Goal: Information Seeking & Learning: Find specific fact

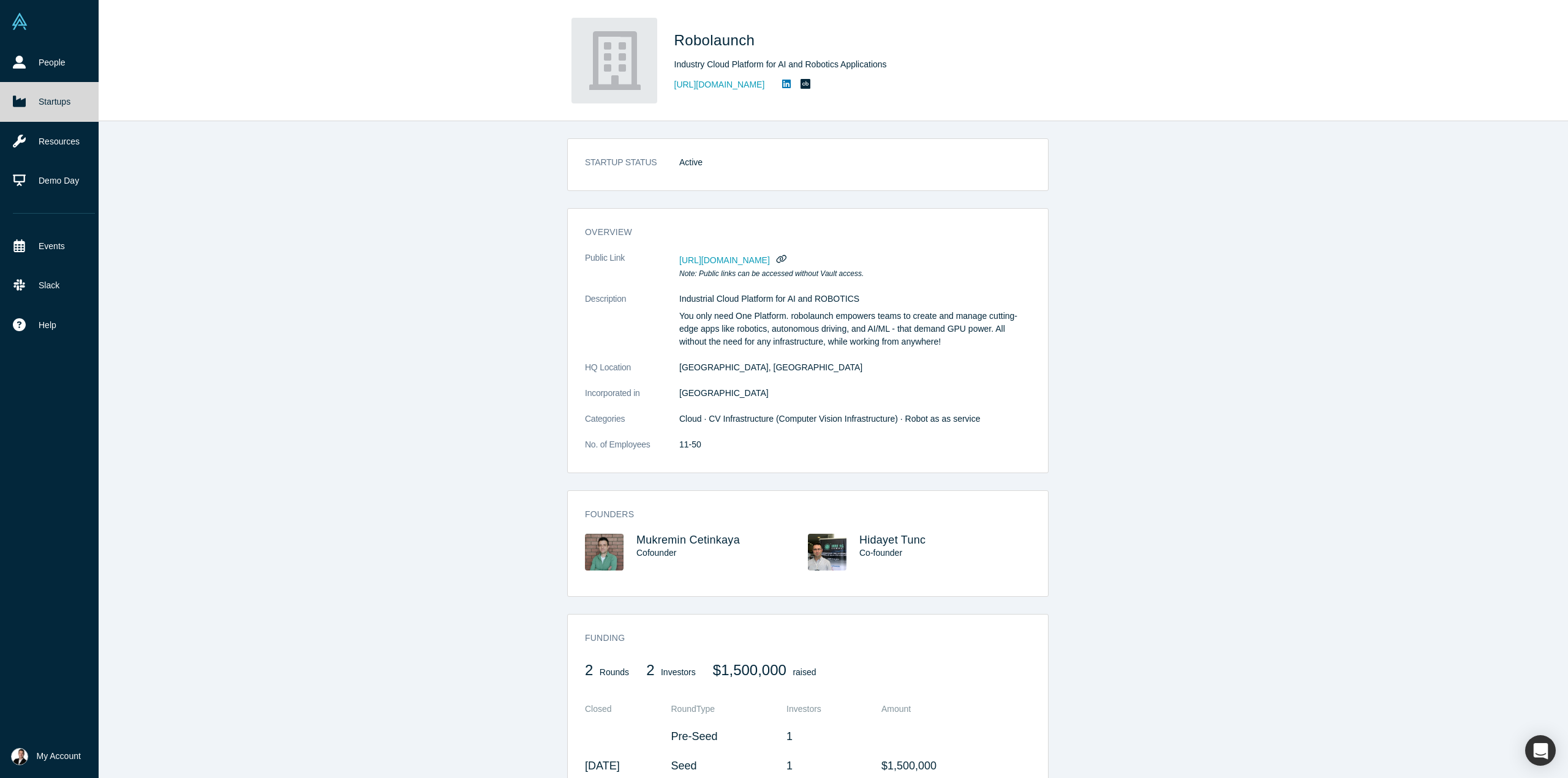
click at [58, 102] on link "Startups" at bounding box center [54, 102] width 108 height 39
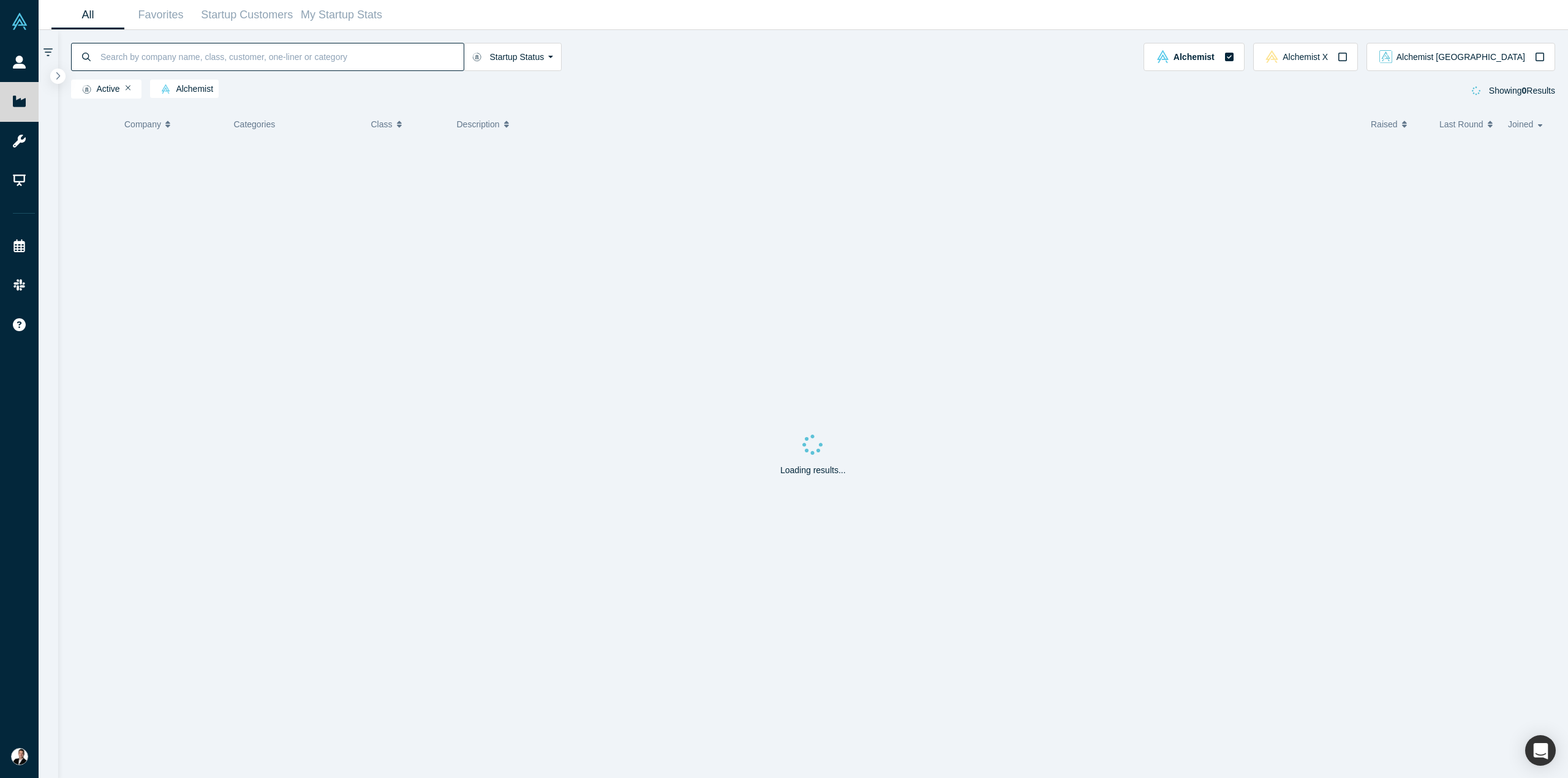
click at [165, 55] on input at bounding box center [281, 57] width 364 height 29
click at [371, 340] on div "Loading results..." at bounding box center [814, 457] width 1484 height 641
click at [526, 37] on div "dsalta Startup Status Active Shutdown Acquired Alchemist Alchemist X Alchemist …" at bounding box center [814, 66] width 1510 height 73
click at [531, 65] on button "Startup Status" at bounding box center [512, 57] width 98 height 28
click at [606, 96] on icon at bounding box center [603, 93] width 8 height 8
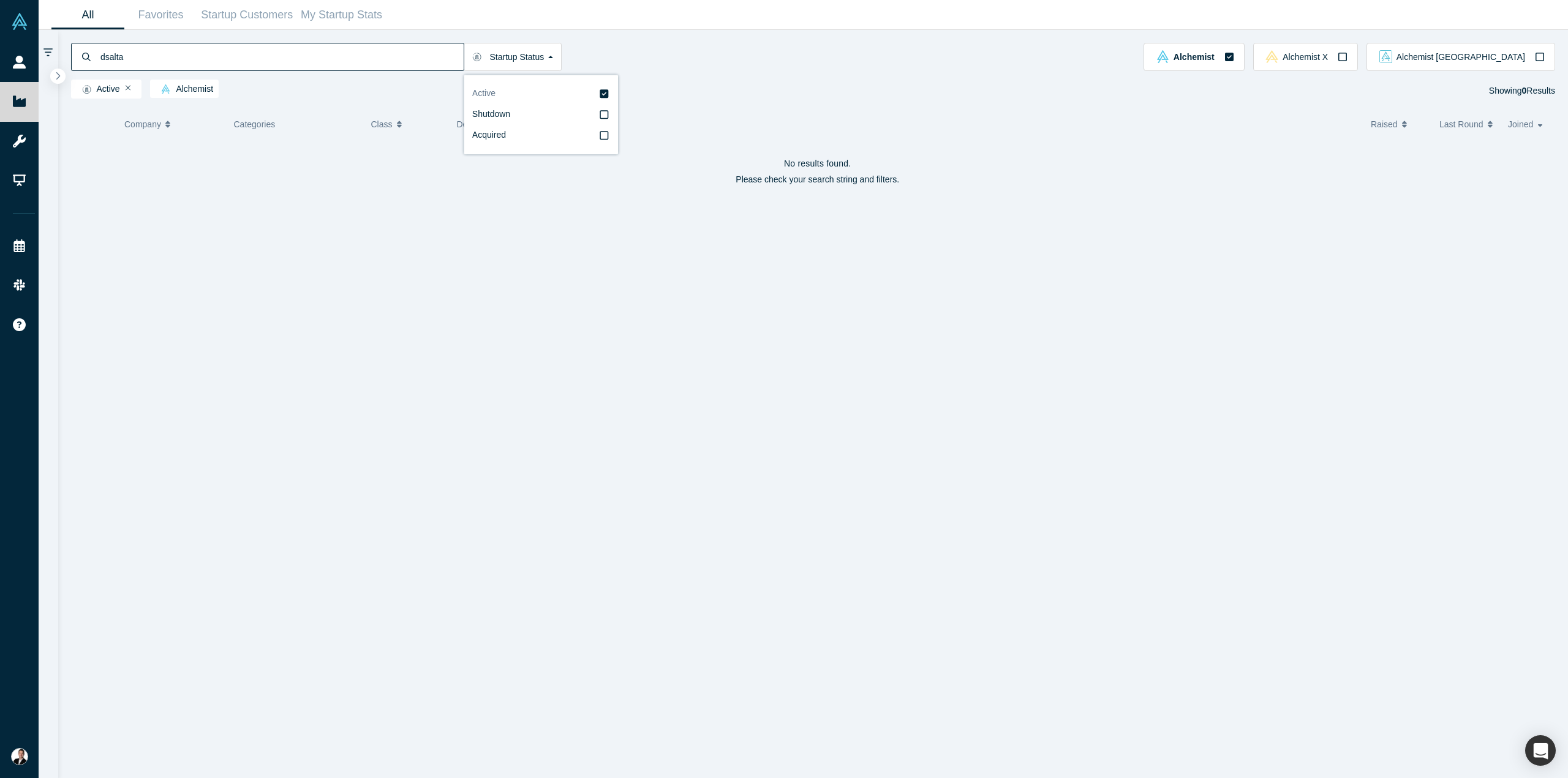
click at [0, 0] on input "Active" at bounding box center [0, 0] width 0 height 0
click at [276, 63] on input "dsalta" at bounding box center [281, 57] width 364 height 29
type input "melurna"
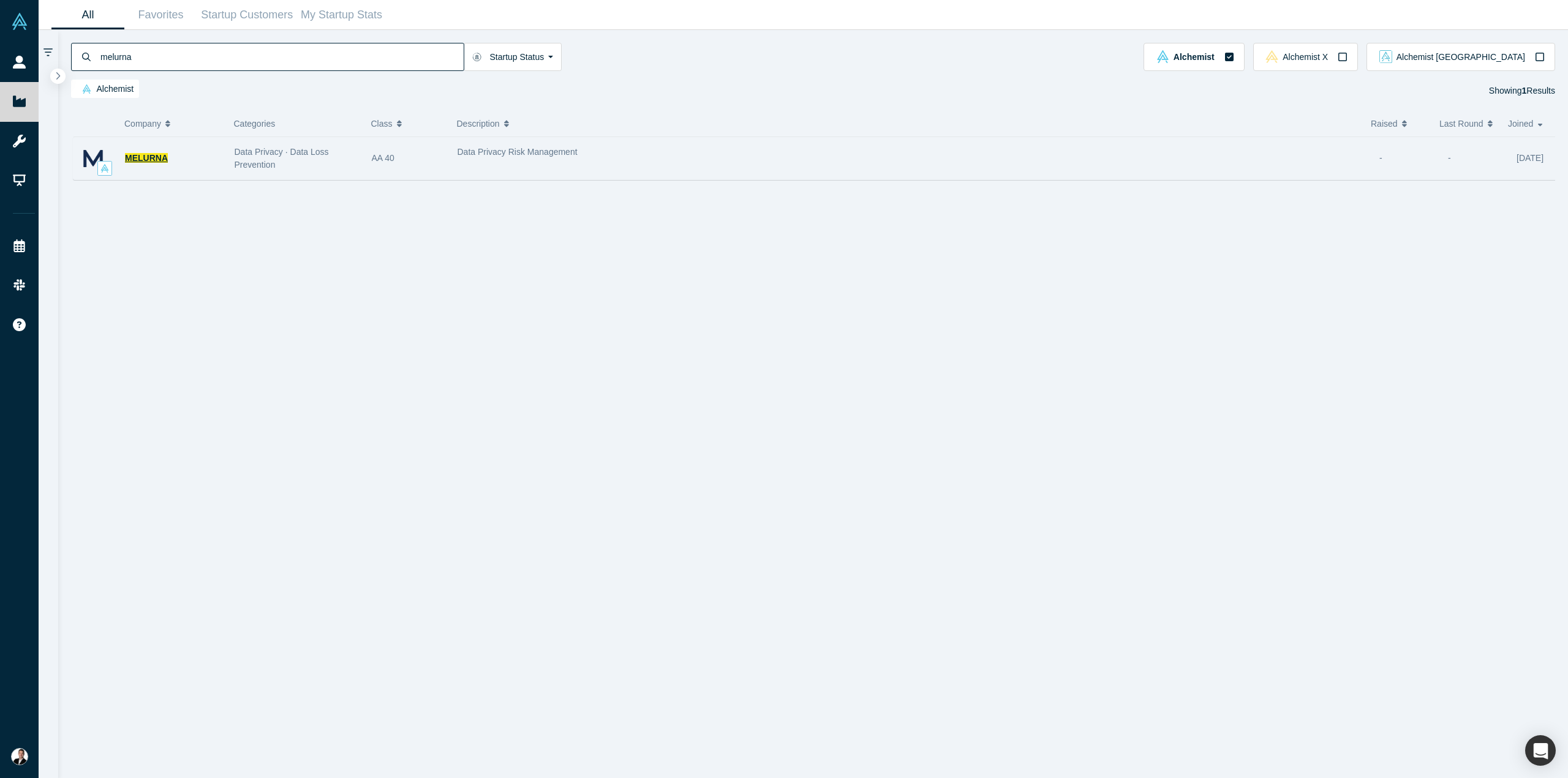
click at [162, 159] on span "MELURNA" at bounding box center [146, 157] width 43 height 10
